Goal: Transaction & Acquisition: Purchase product/service

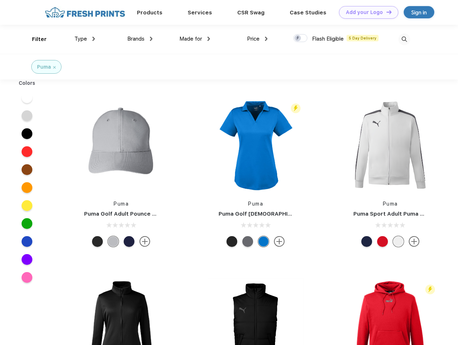
scroll to position [0, 0]
click at [366, 12] on link "Add your Logo Design Tool" at bounding box center [368, 12] width 59 height 13
click at [0, 0] on div "Design Tool" at bounding box center [0, 0] width 0 height 0
click at [386, 12] on link "Add your Logo Design Tool" at bounding box center [368, 12] width 59 height 13
click at [35, 39] on div "Filter" at bounding box center [39, 39] width 15 height 8
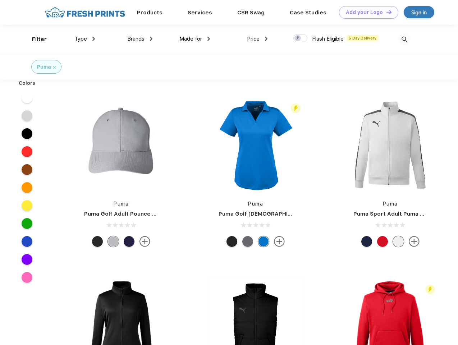
click at [85, 39] on span "Type" at bounding box center [80, 39] width 13 height 6
click at [140, 39] on span "Brands" at bounding box center [135, 39] width 17 height 6
click at [195, 39] on span "Made for" at bounding box center [191, 39] width 23 height 6
click at [258, 39] on span "Price" at bounding box center [253, 39] width 13 height 6
click at [301, 39] on div at bounding box center [301, 38] width 14 height 8
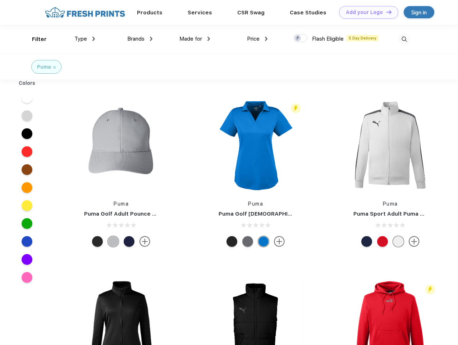
click at [298, 39] on input "checkbox" at bounding box center [296, 36] width 5 height 5
click at [404, 39] on img at bounding box center [405, 39] width 12 height 12
